Goal: Transaction & Acquisition: Purchase product/service

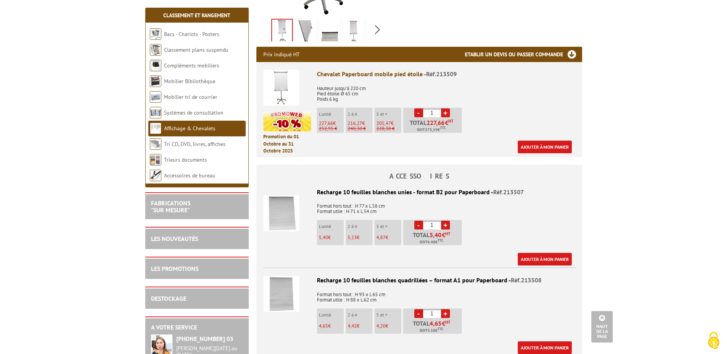
scroll to position [192, 0]
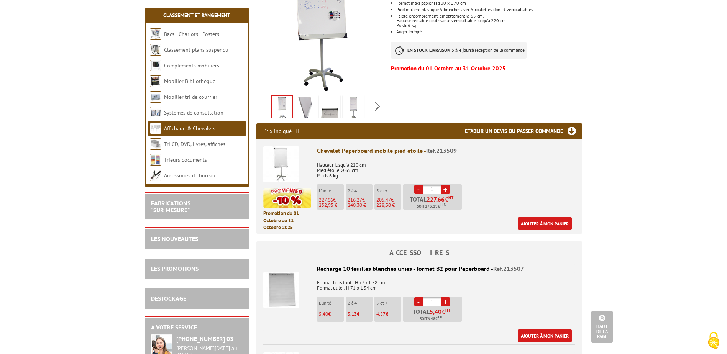
click at [282, 152] on img at bounding box center [281, 164] width 36 height 36
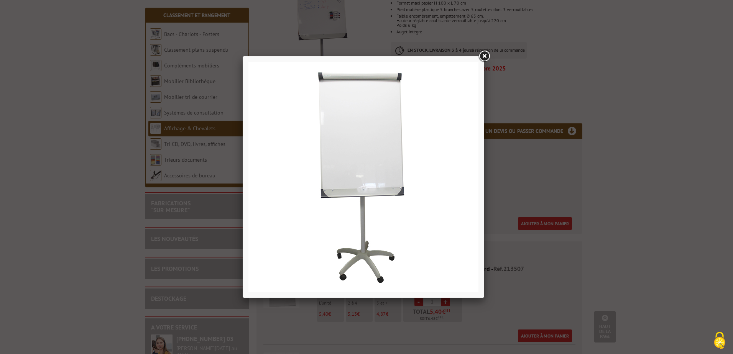
click at [484, 54] on link at bounding box center [484, 56] width 14 height 14
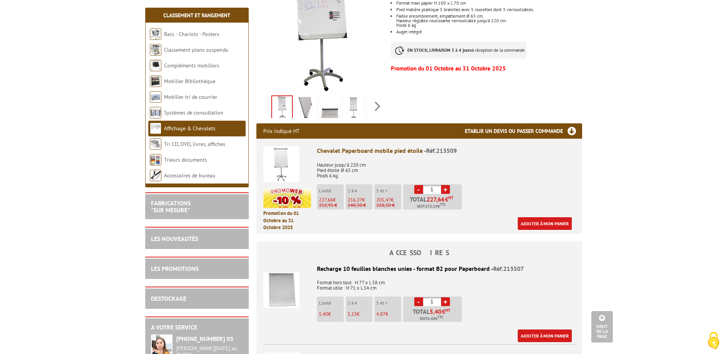
click at [282, 147] on img at bounding box center [281, 164] width 36 height 36
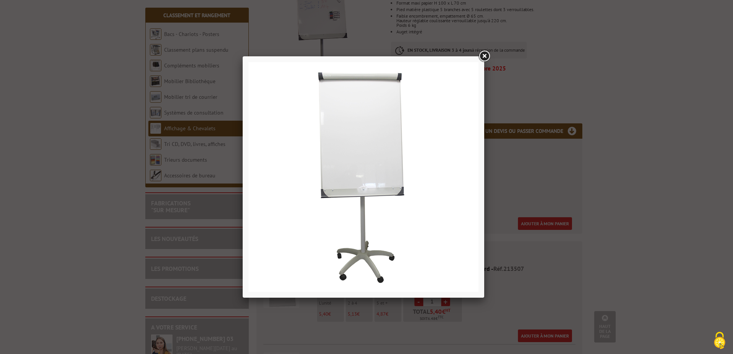
click at [485, 57] on link at bounding box center [484, 56] width 14 height 14
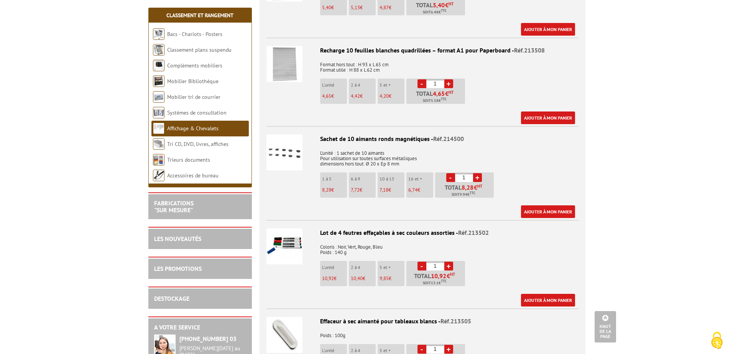
scroll to position [268, 0]
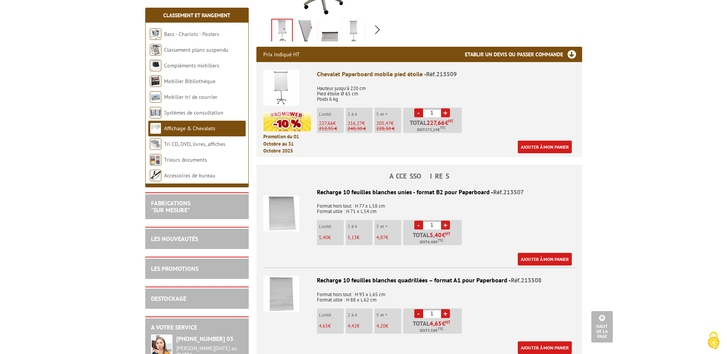
click at [448, 221] on link "+" at bounding box center [445, 225] width 9 height 9
type input "5"
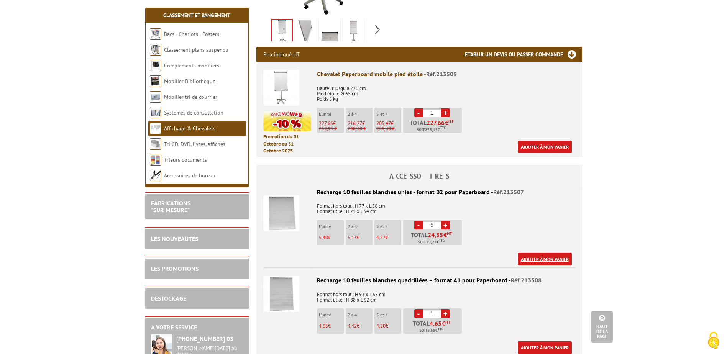
click at [553, 253] on link "Ajouter à mon panier" at bounding box center [545, 259] width 54 height 13
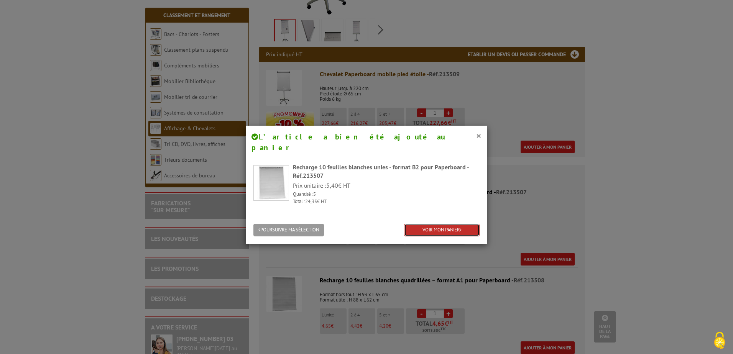
click at [433, 224] on link "VOIR MON PANIER" at bounding box center [441, 230] width 75 height 13
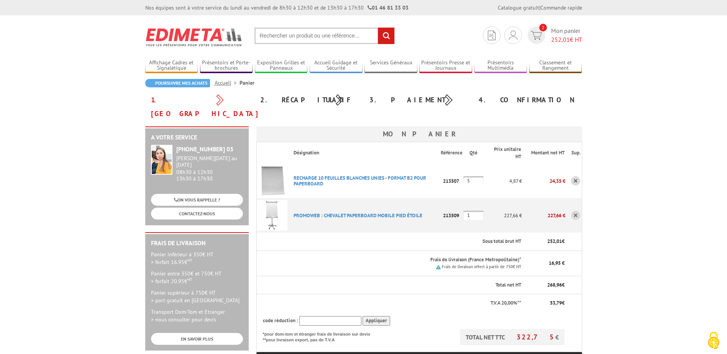
scroll to position [38, 0]
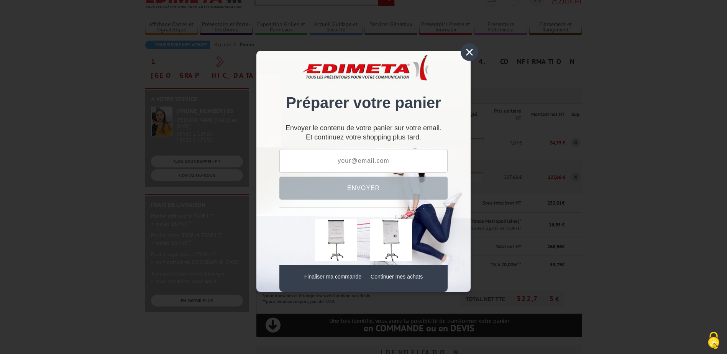
click at [470, 52] on div "×" at bounding box center [470, 52] width 18 height 18
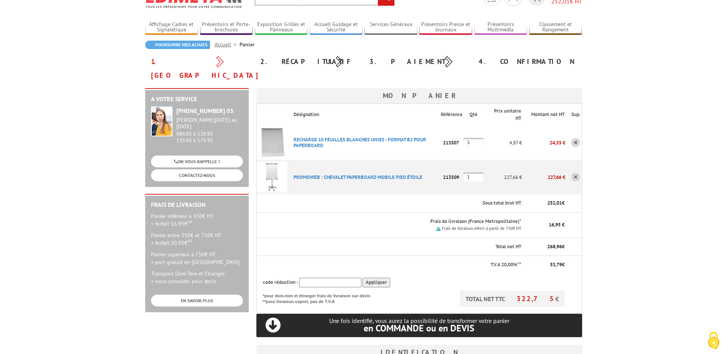
scroll to position [0, 0]
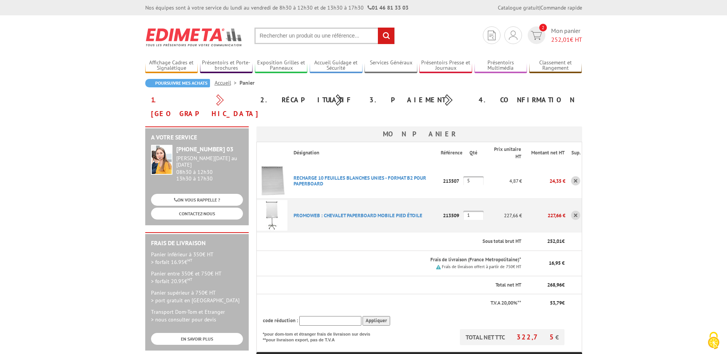
click at [298, 38] on input "text" at bounding box center [324, 36] width 140 height 16
type input "gomette"
click at [378, 28] on input "rechercher" at bounding box center [386, 36] width 16 height 16
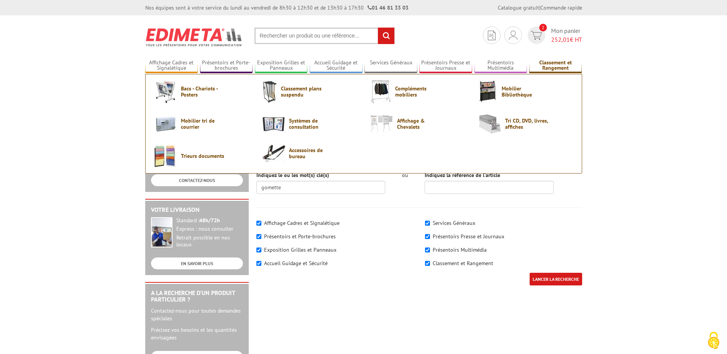
click at [563, 64] on link "Classement et Rangement" at bounding box center [555, 65] width 53 height 13
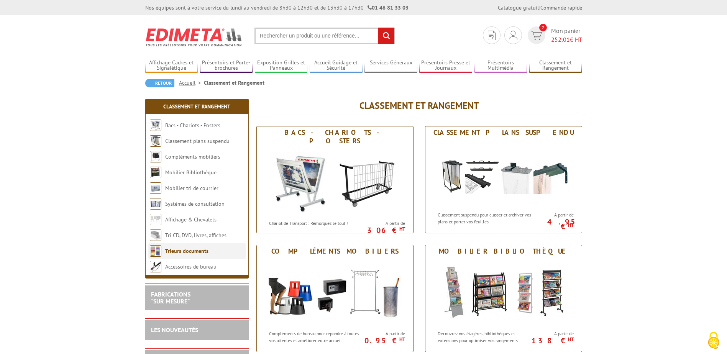
click at [203, 247] on li "Trieurs documents" at bounding box center [196, 251] width 97 height 16
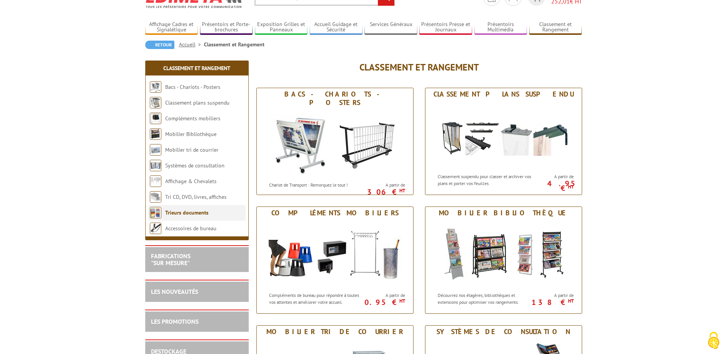
click at [194, 213] on link "Trieurs documents" at bounding box center [186, 212] width 43 height 7
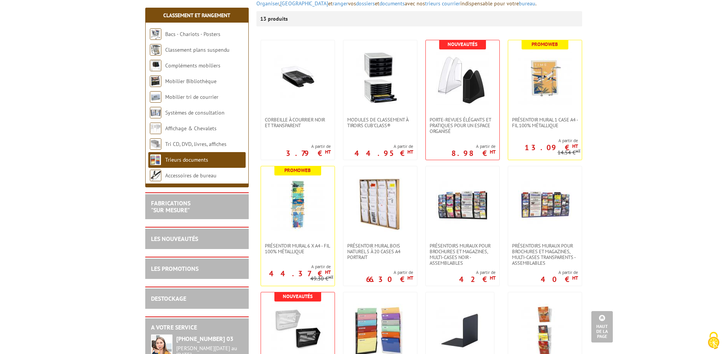
scroll to position [77, 0]
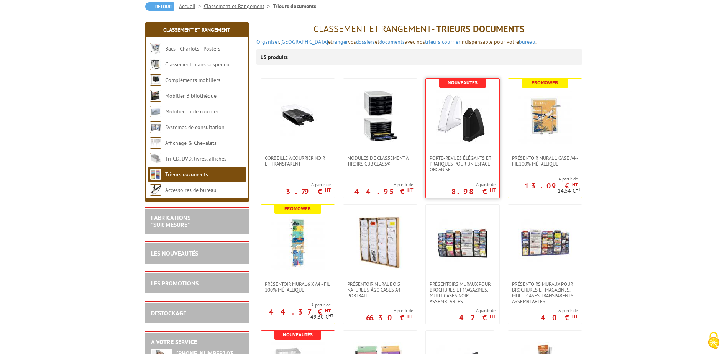
click at [439, 125] on img at bounding box center [463, 117] width 54 height 54
